Goal: Find specific page/section: Find specific page/section

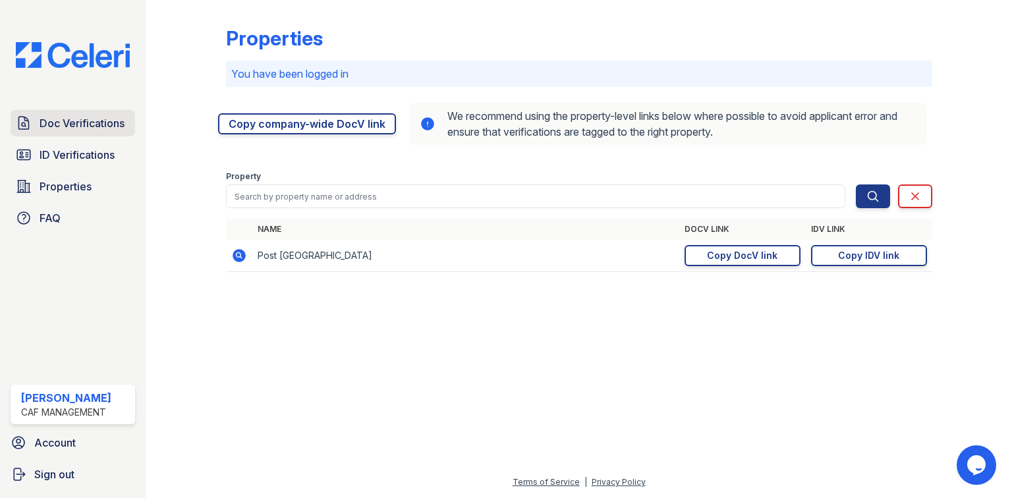
click at [115, 127] on span "Doc Verifications" at bounding box center [82, 123] width 85 height 16
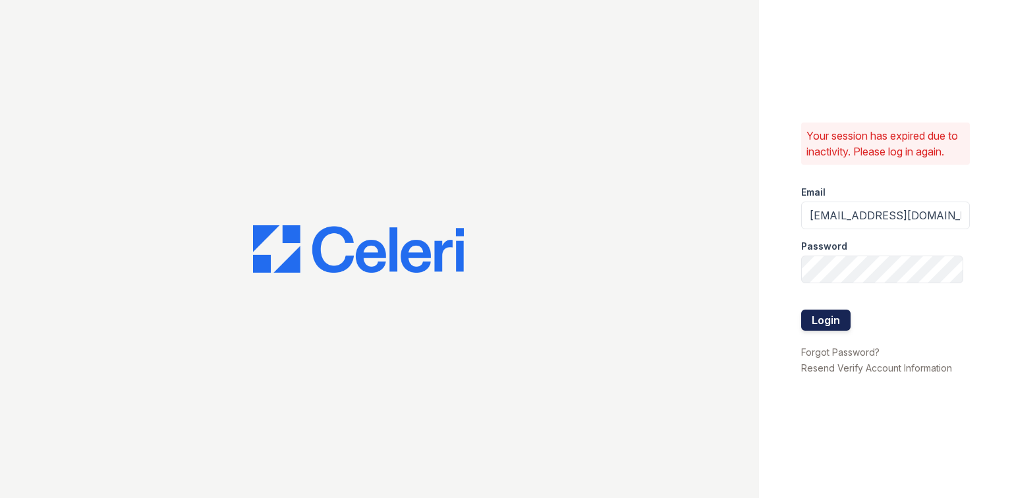
click at [809, 312] on button "Login" at bounding box center [825, 320] width 49 height 21
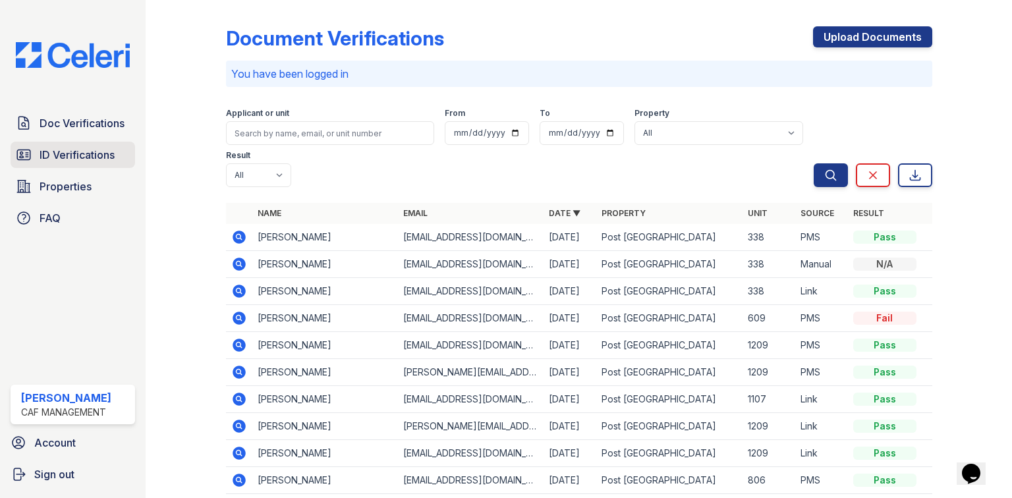
click at [29, 154] on icon at bounding box center [24, 155] width 16 height 16
